Goal: Navigation & Orientation: Find specific page/section

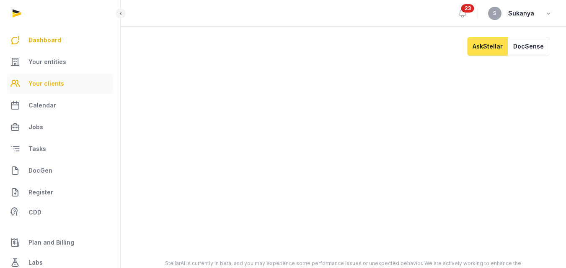
click at [36, 79] on span "Your clients" at bounding box center [46, 84] width 36 height 10
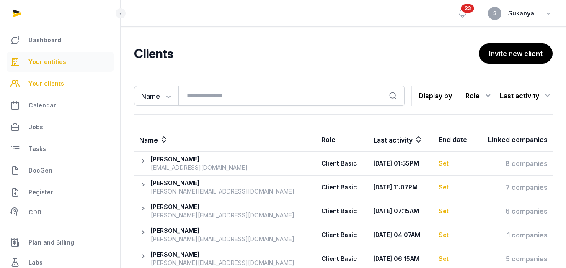
click at [46, 63] on span "Your entities" at bounding box center [47, 62] width 38 height 10
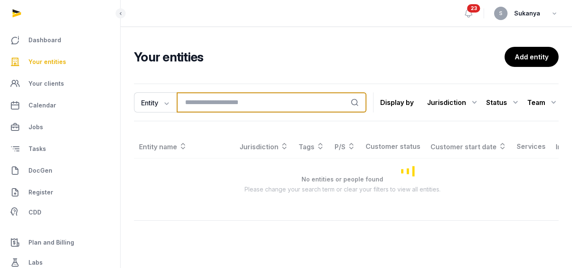
click at [239, 111] on input "search" at bounding box center [272, 103] width 190 height 20
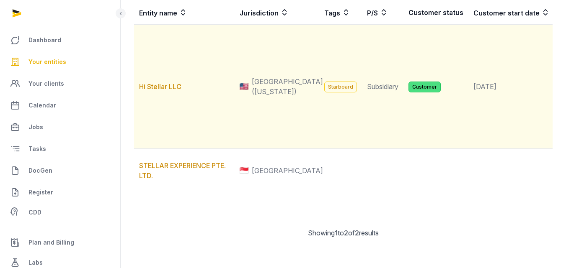
scroll to position [209, 0]
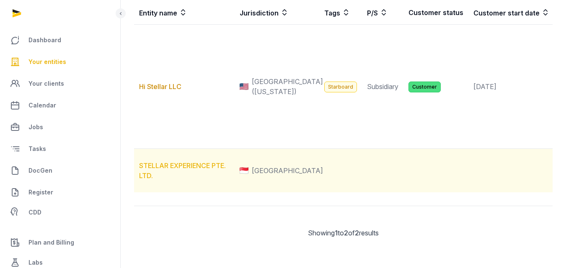
type input "*******"
click at [212, 162] on link "STELLAR EXPERIENCE PTE. LTD." at bounding box center [182, 171] width 87 height 18
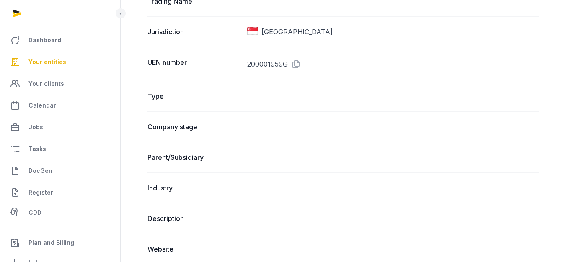
scroll to position [46, 0]
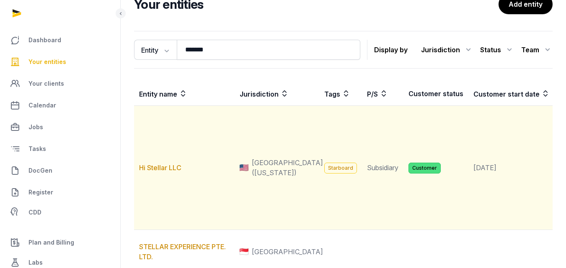
scroll to position [84, 0]
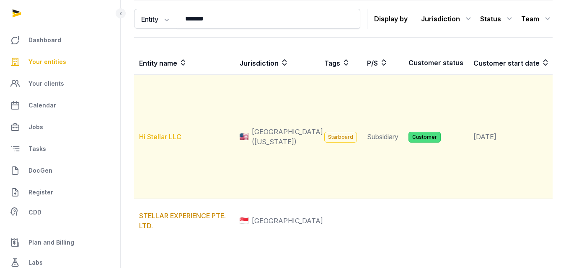
click at [165, 141] on link "Hi Stellar LLC" at bounding box center [160, 137] width 42 height 8
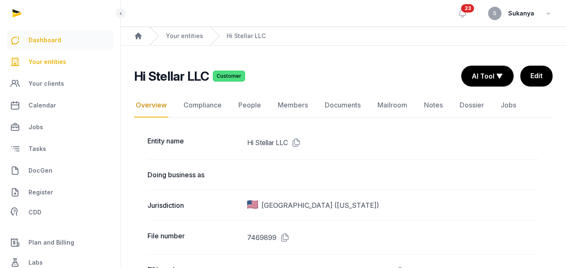
click at [60, 44] on link "Dashboard" at bounding box center [60, 40] width 107 height 20
